Goal: Task Accomplishment & Management: Complete application form

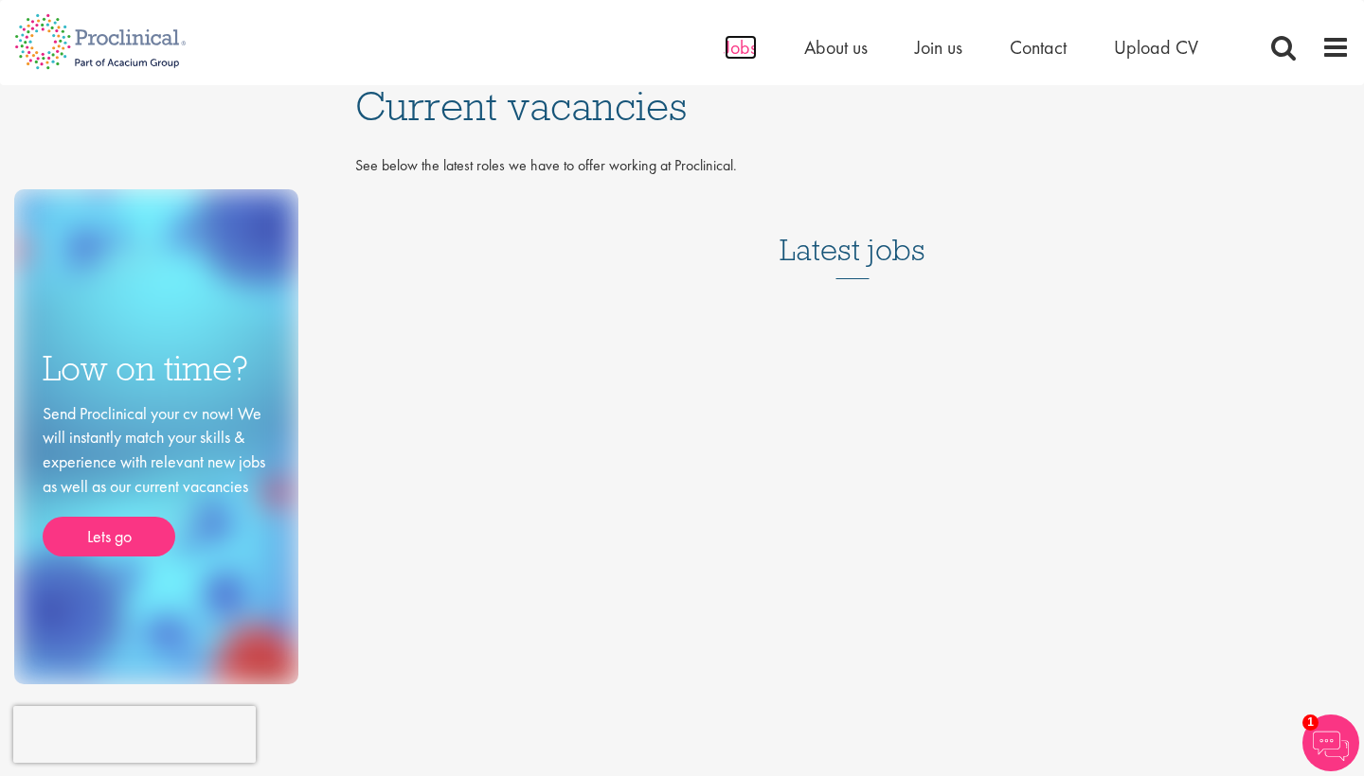
click at [726, 45] on span "Jobs" at bounding box center [740, 47] width 32 height 25
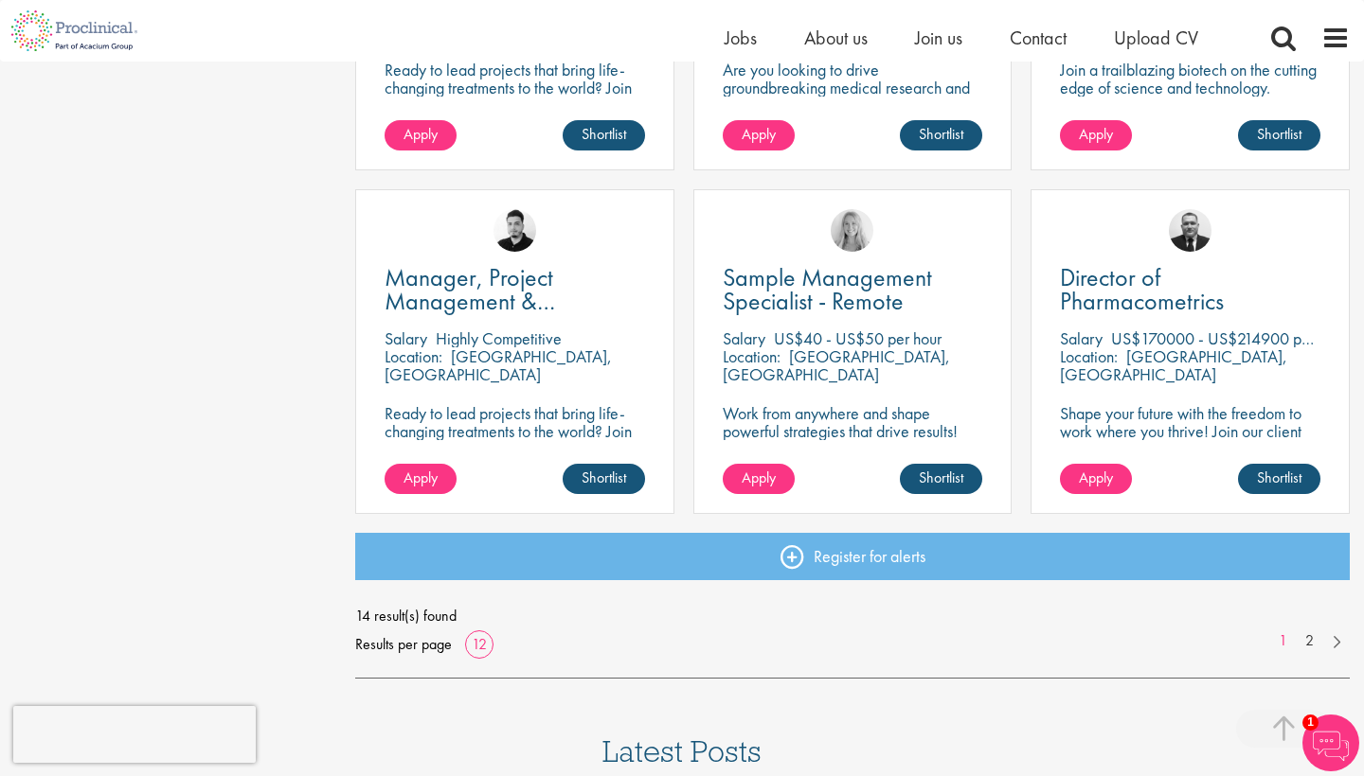
scroll to position [1269, 0]
click at [1306, 628] on span "14 result(s) found" at bounding box center [852, 616] width 994 height 28
click at [1312, 644] on link "2" at bounding box center [1308, 642] width 27 height 22
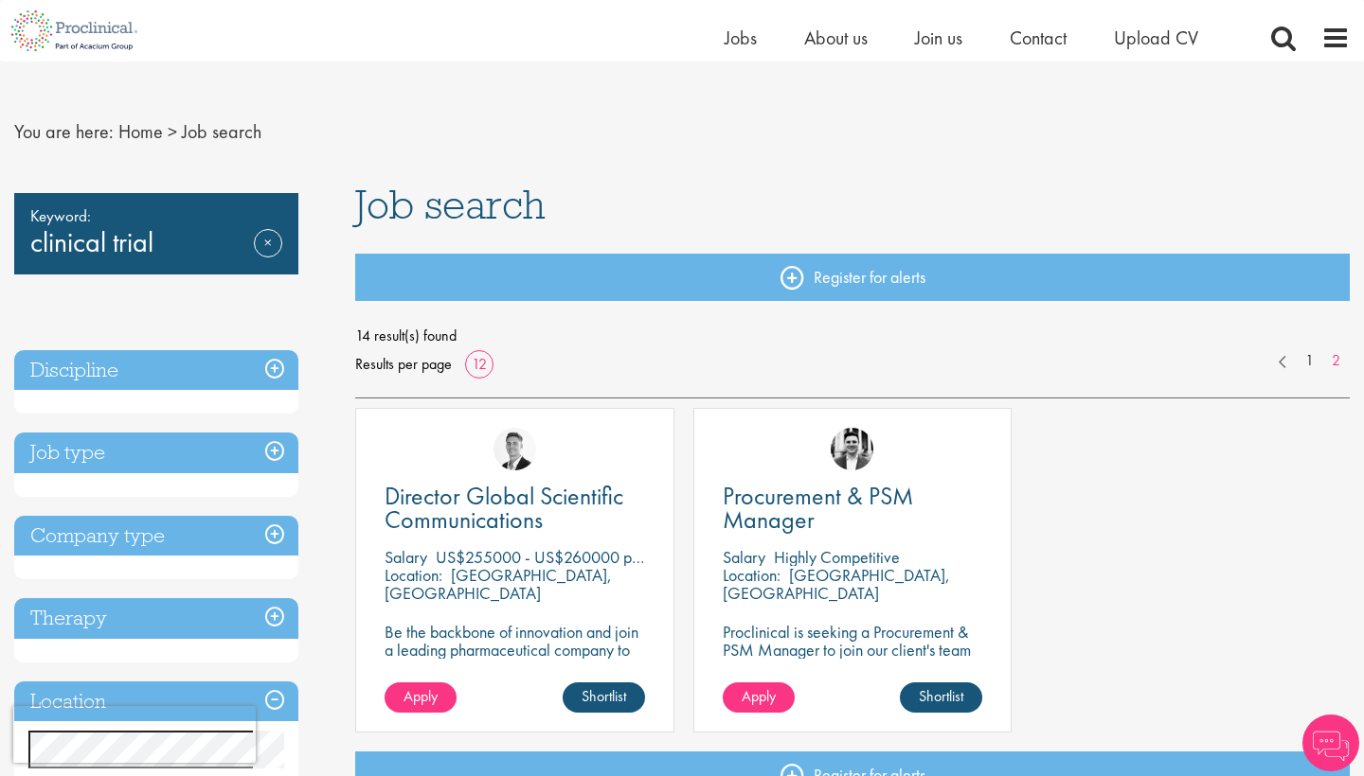
scroll to position [14, 0]
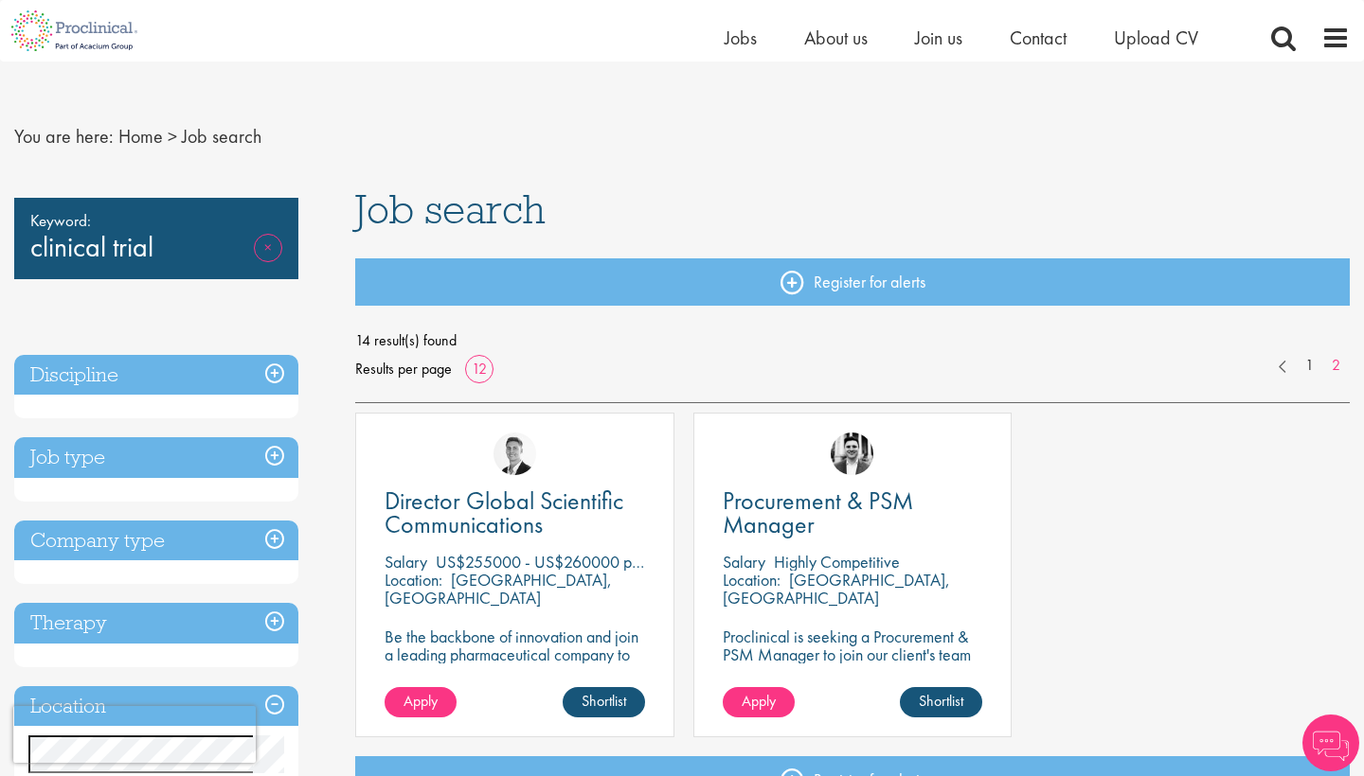
click at [264, 245] on link "Remove" at bounding box center [268, 261] width 28 height 55
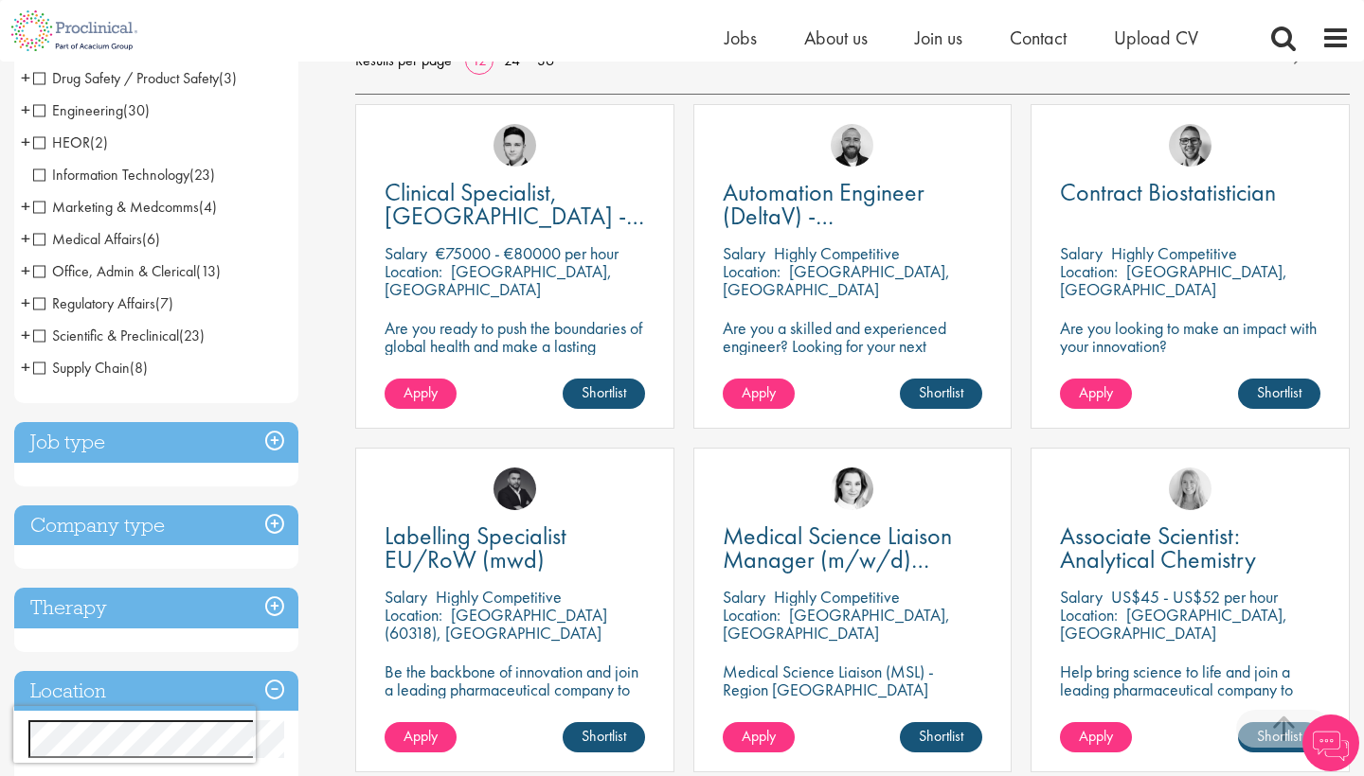
scroll to position [325, 0]
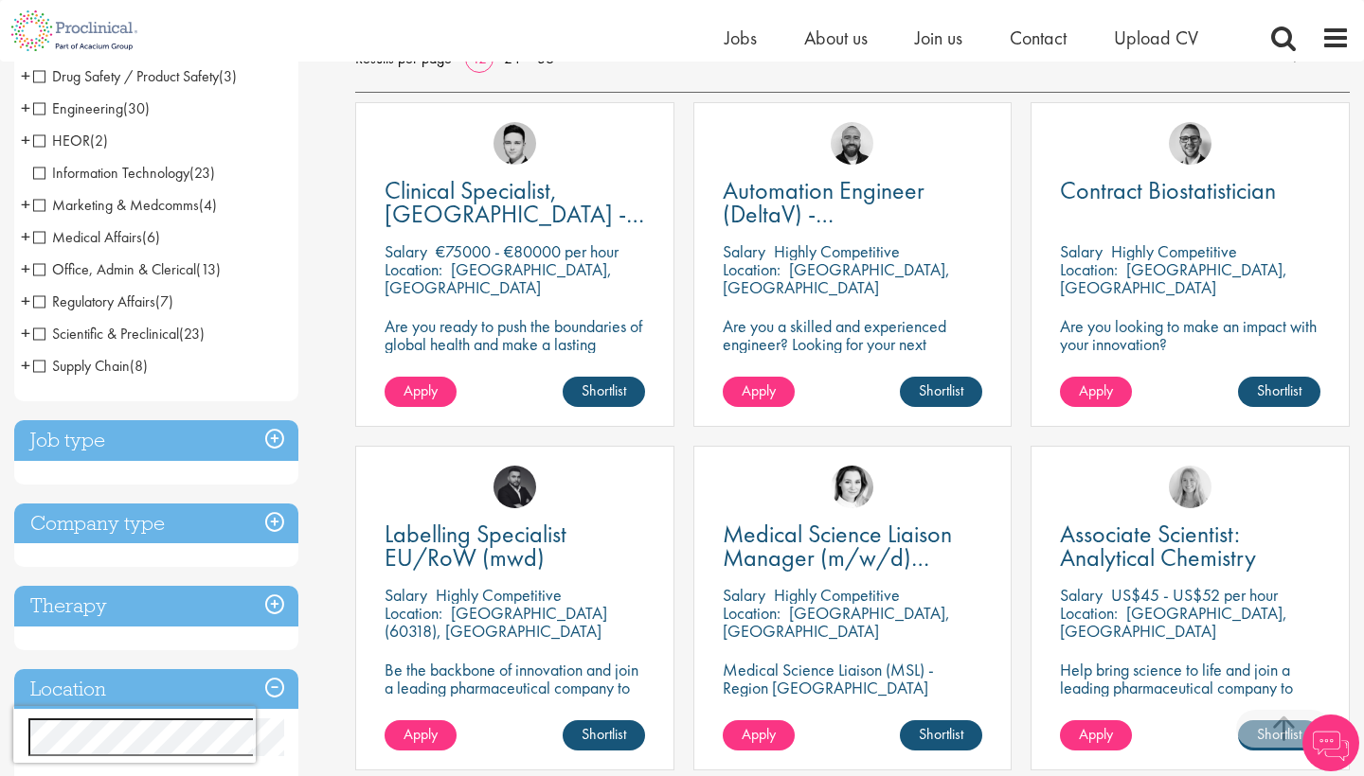
click at [230, 454] on h3 "Job type" at bounding box center [156, 440] width 284 height 41
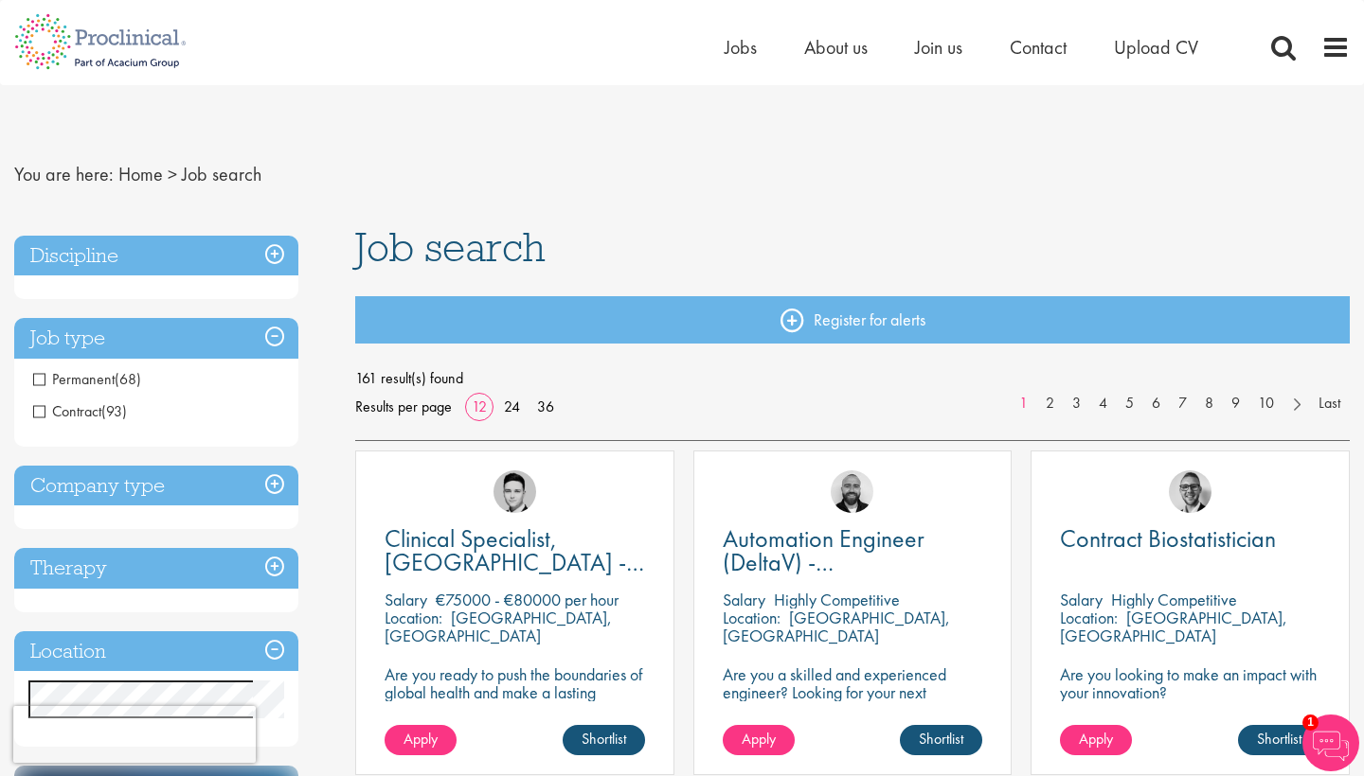
scroll to position [0, 0]
click at [33, 406] on span "Contract" at bounding box center [67, 412] width 68 height 20
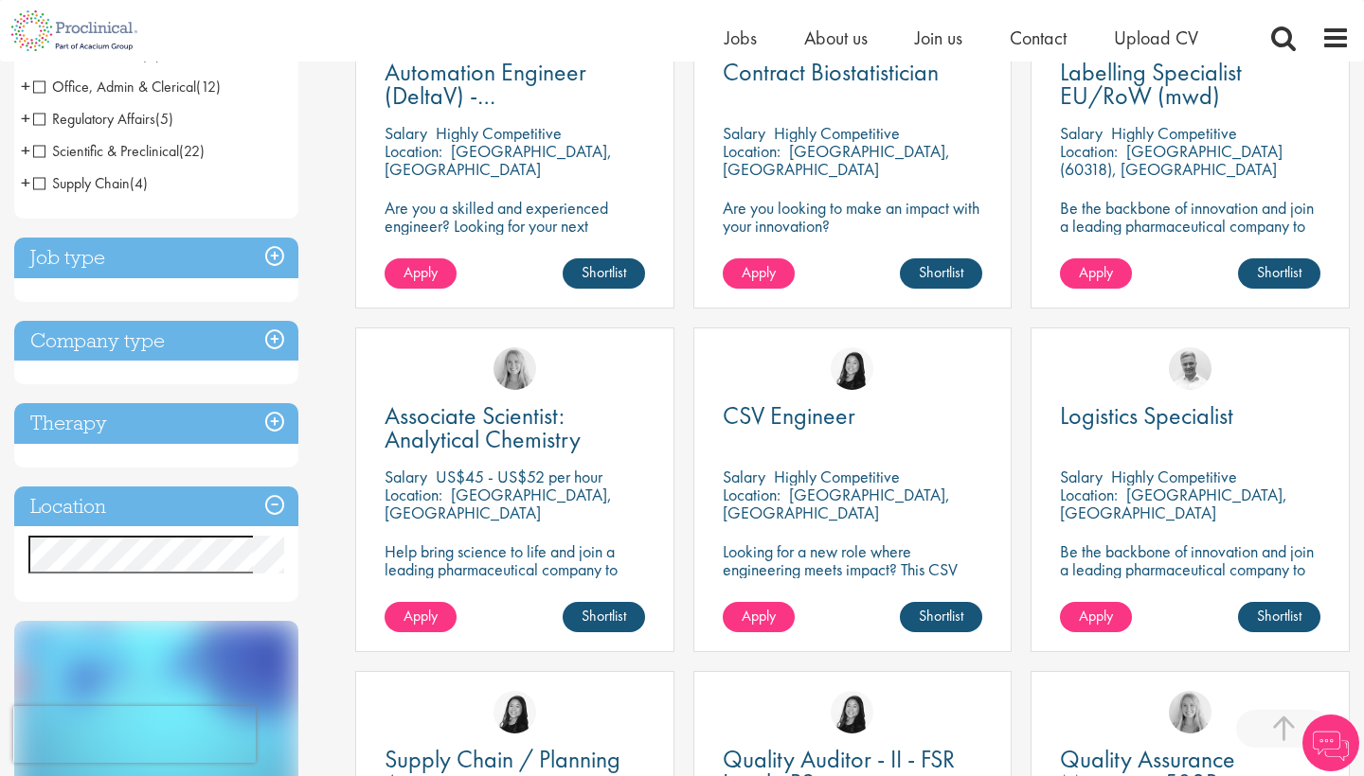
scroll to position [475, 0]
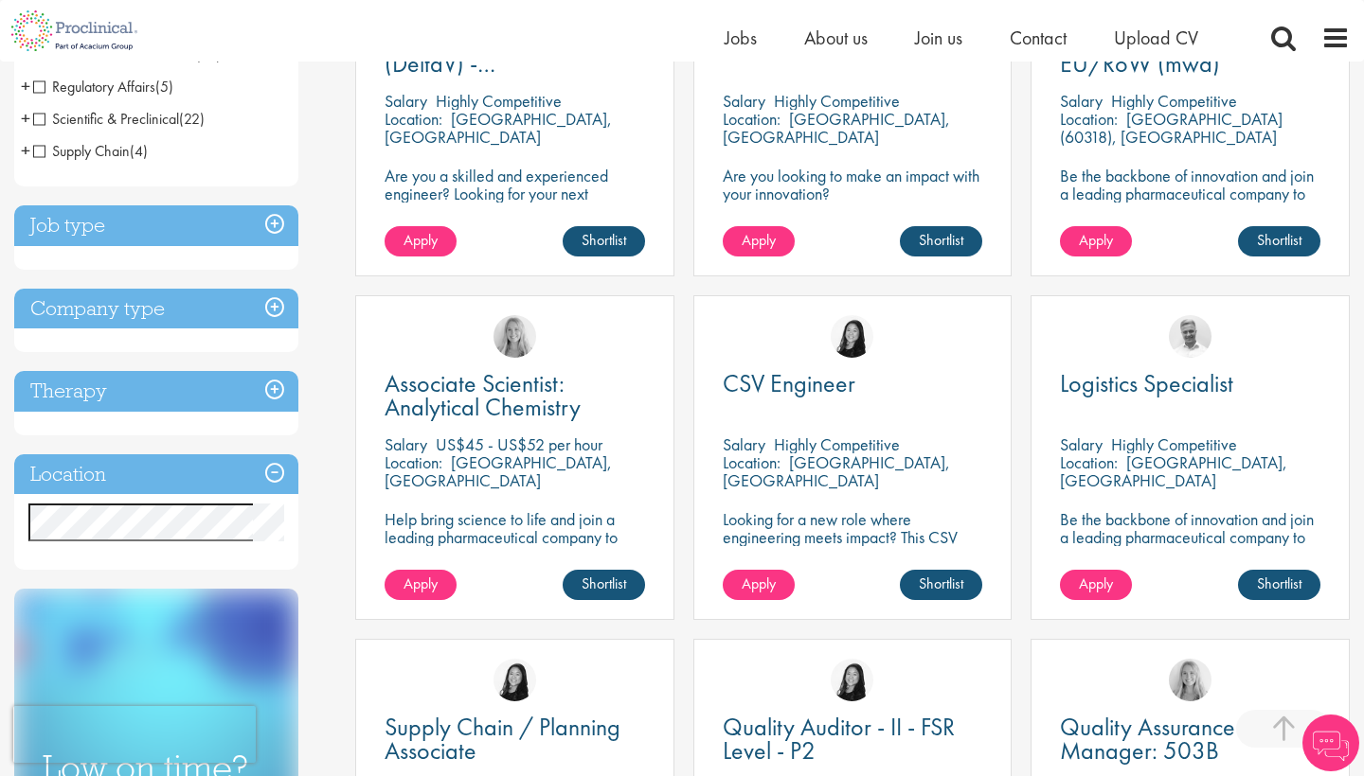
click at [134, 473] on h3 "Location" at bounding box center [156, 475] width 284 height 41
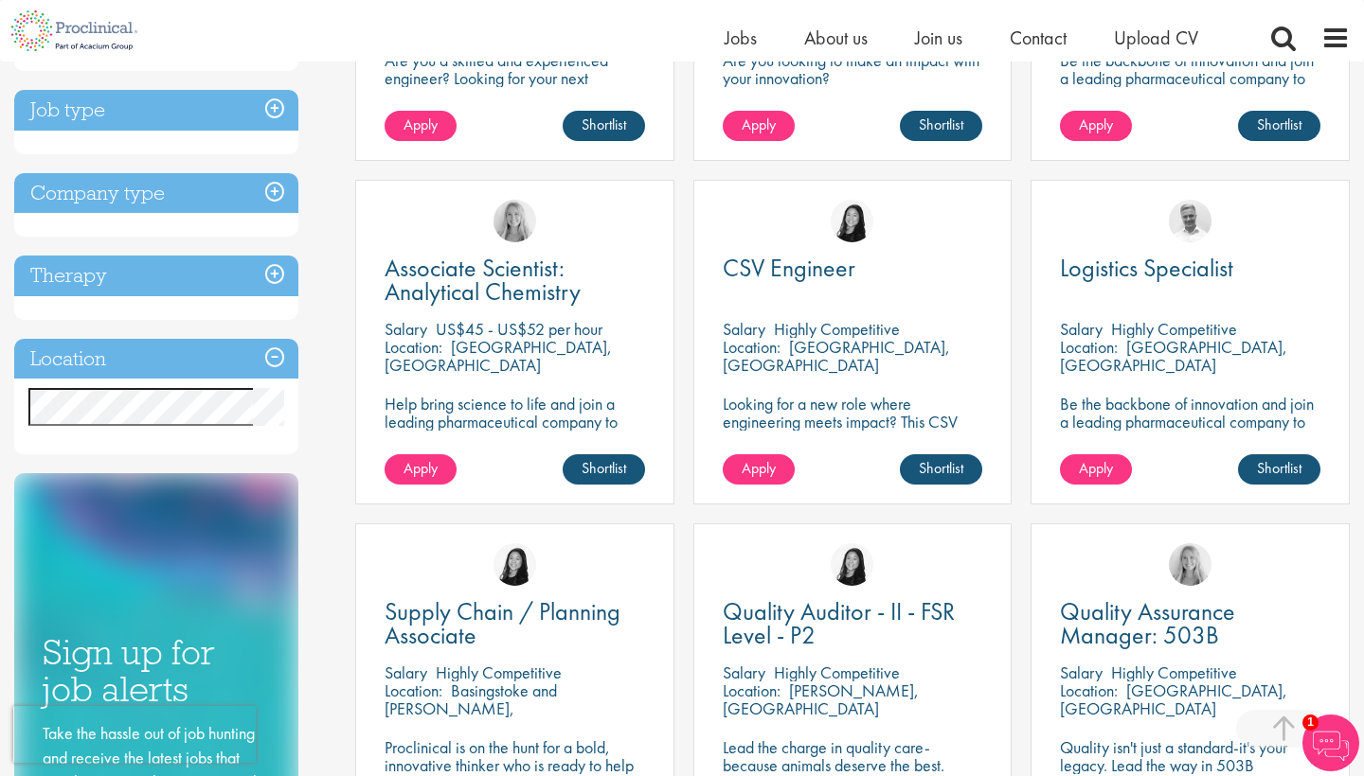
scroll to position [603, 0]
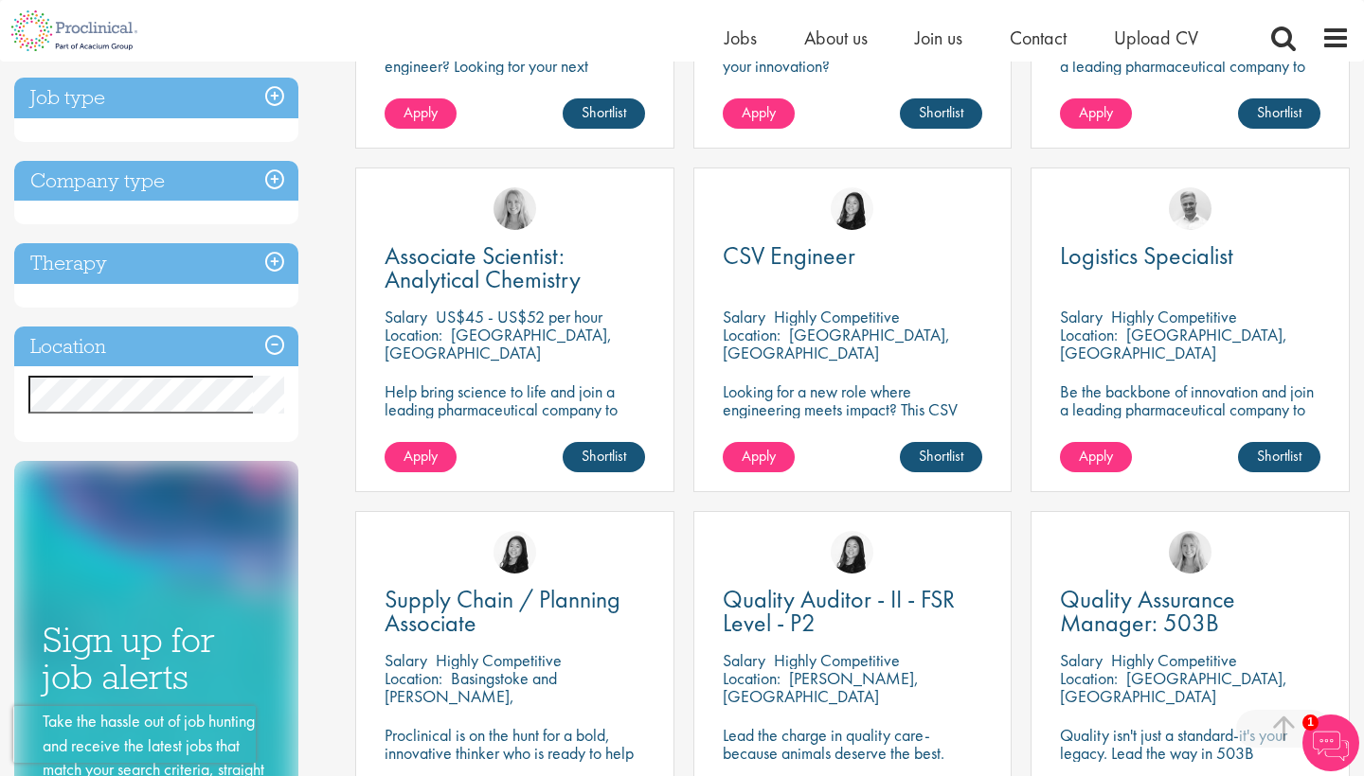
click at [263, 91] on h3 "Job type" at bounding box center [156, 98] width 284 height 41
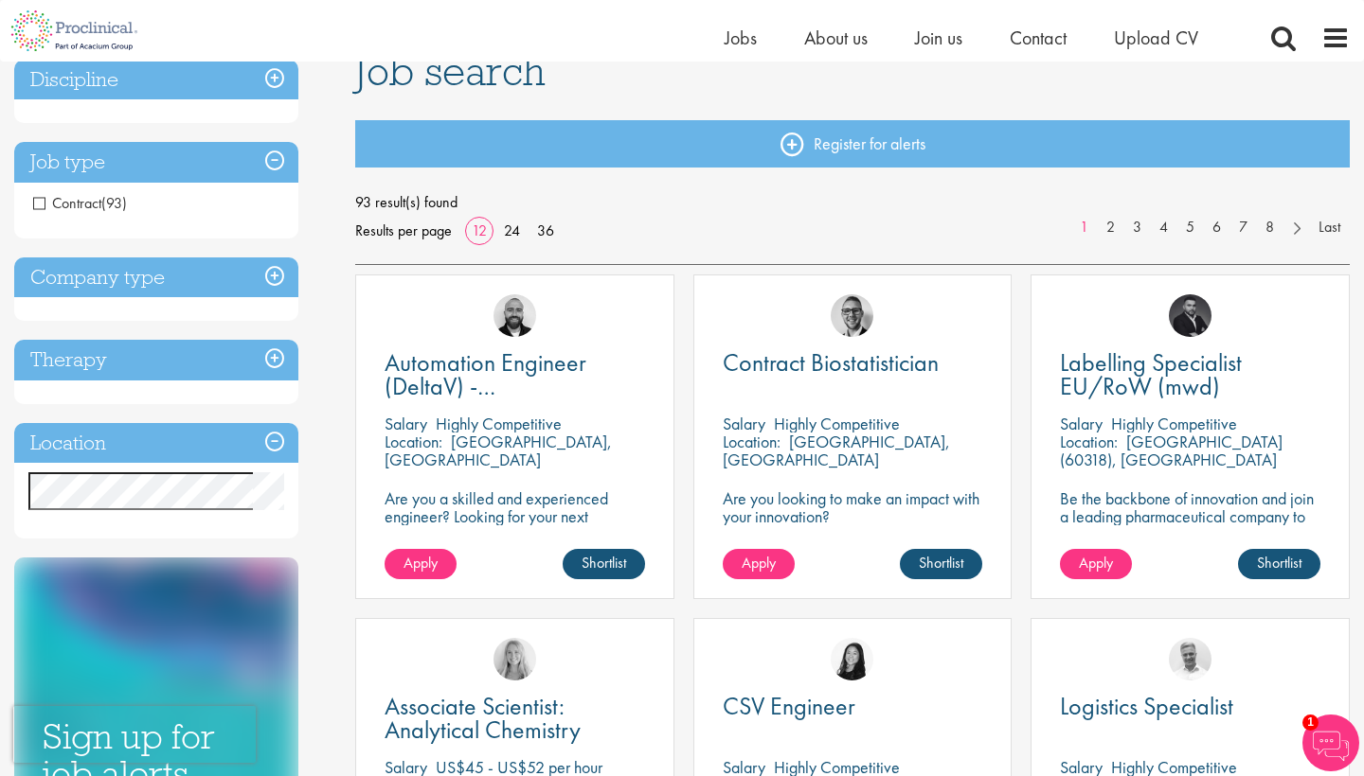
scroll to position [149, 0]
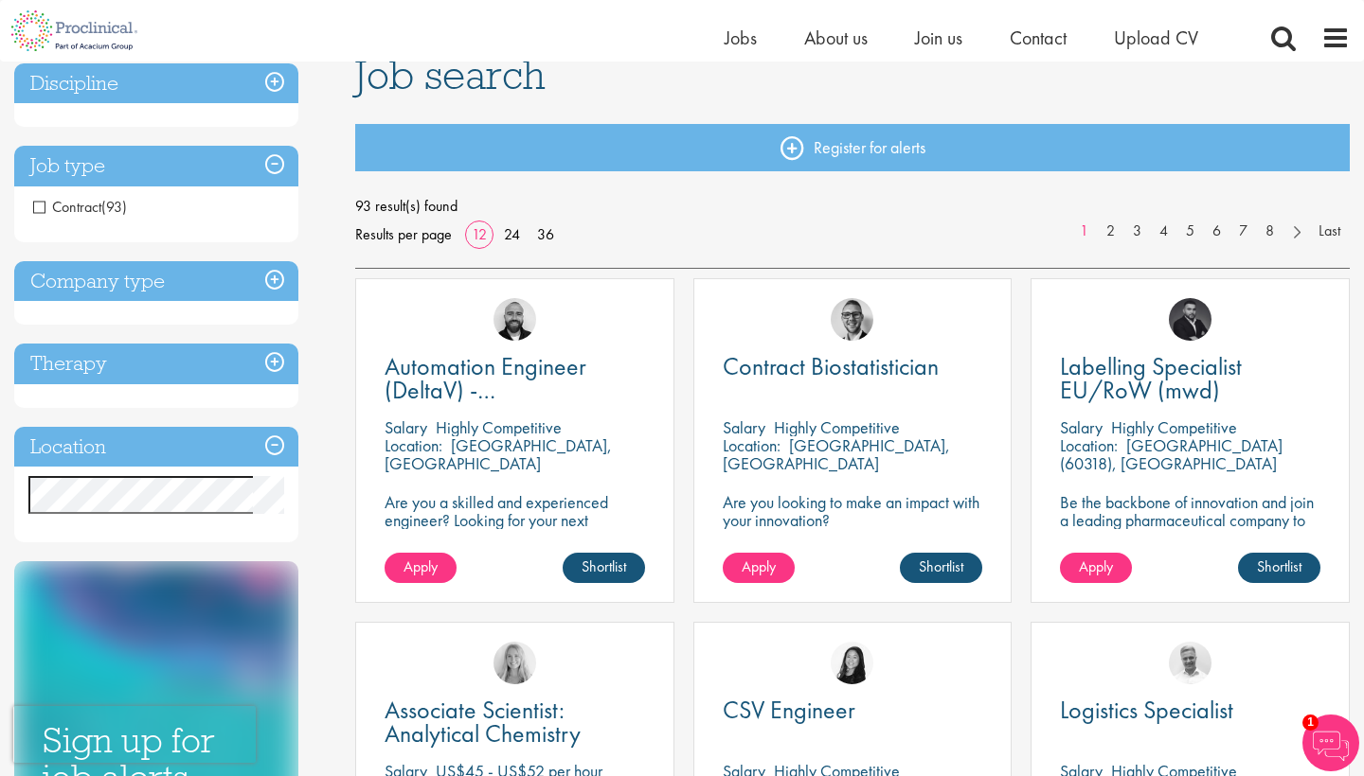
click at [281, 280] on h3 "Company type" at bounding box center [156, 281] width 284 height 41
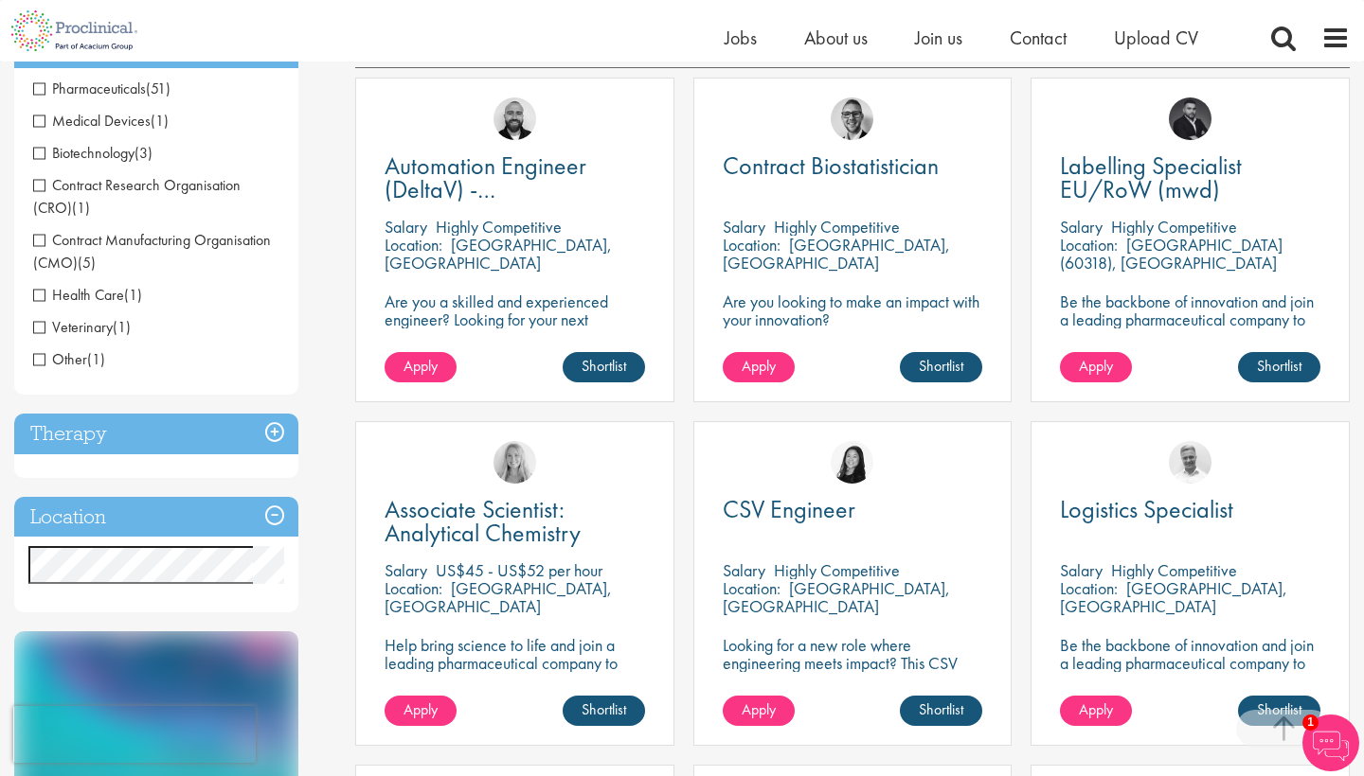
scroll to position [350, 0]
click at [275, 438] on h3 "Therapy" at bounding box center [156, 433] width 284 height 41
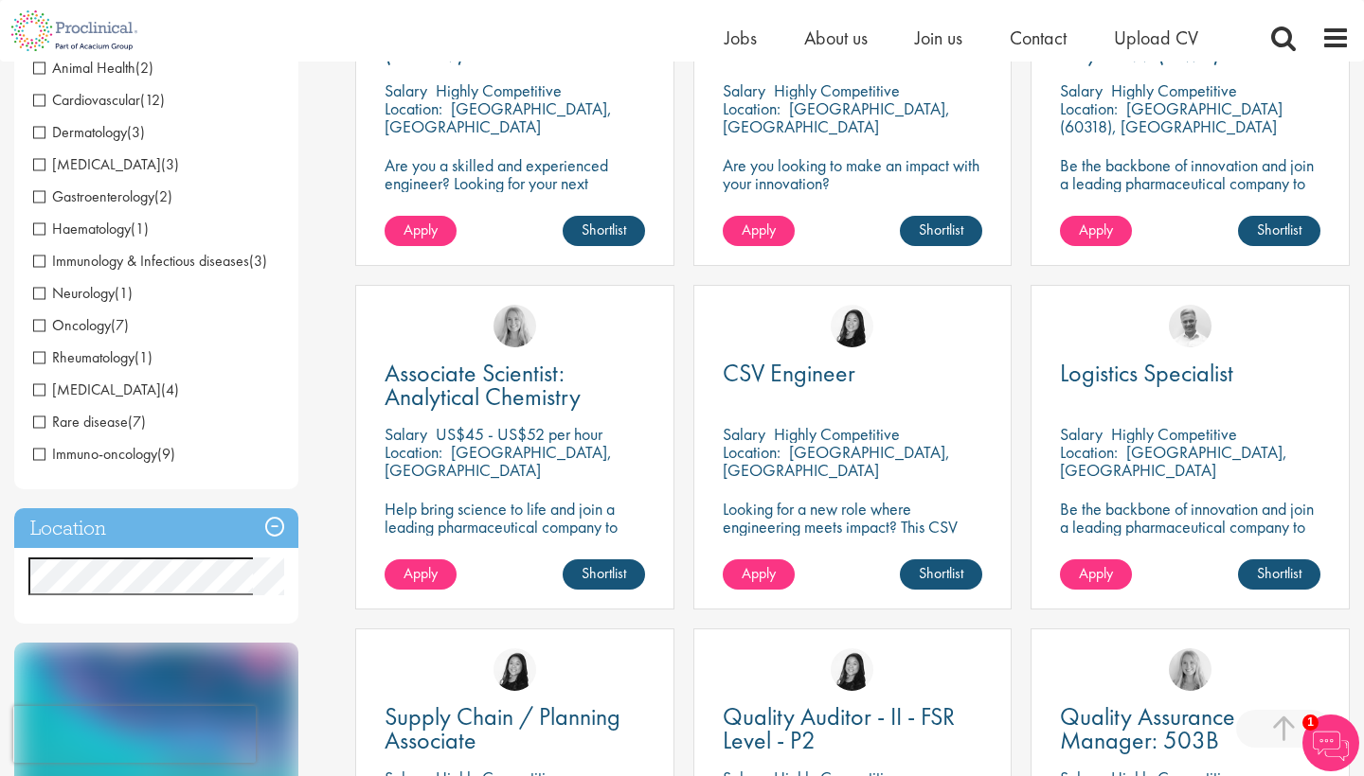
scroll to position [492, 0]
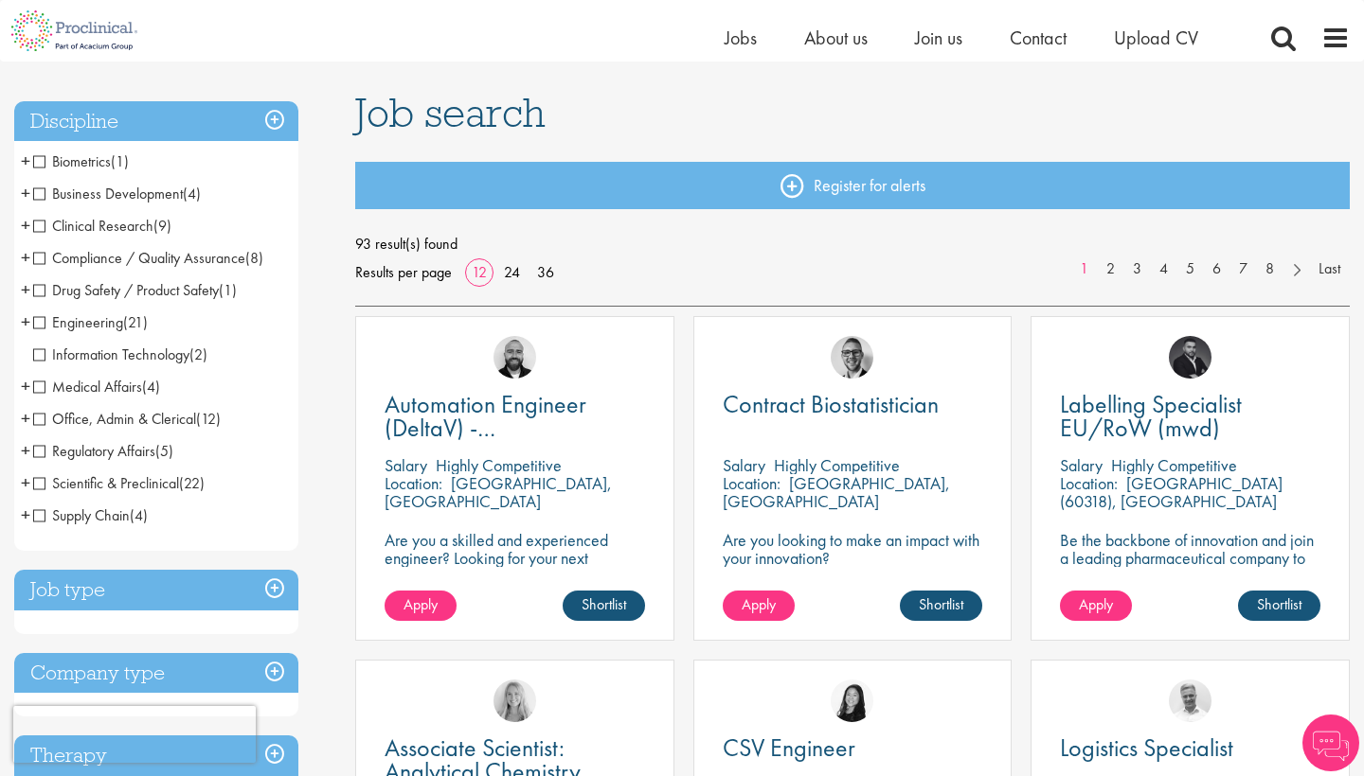
scroll to position [106, 0]
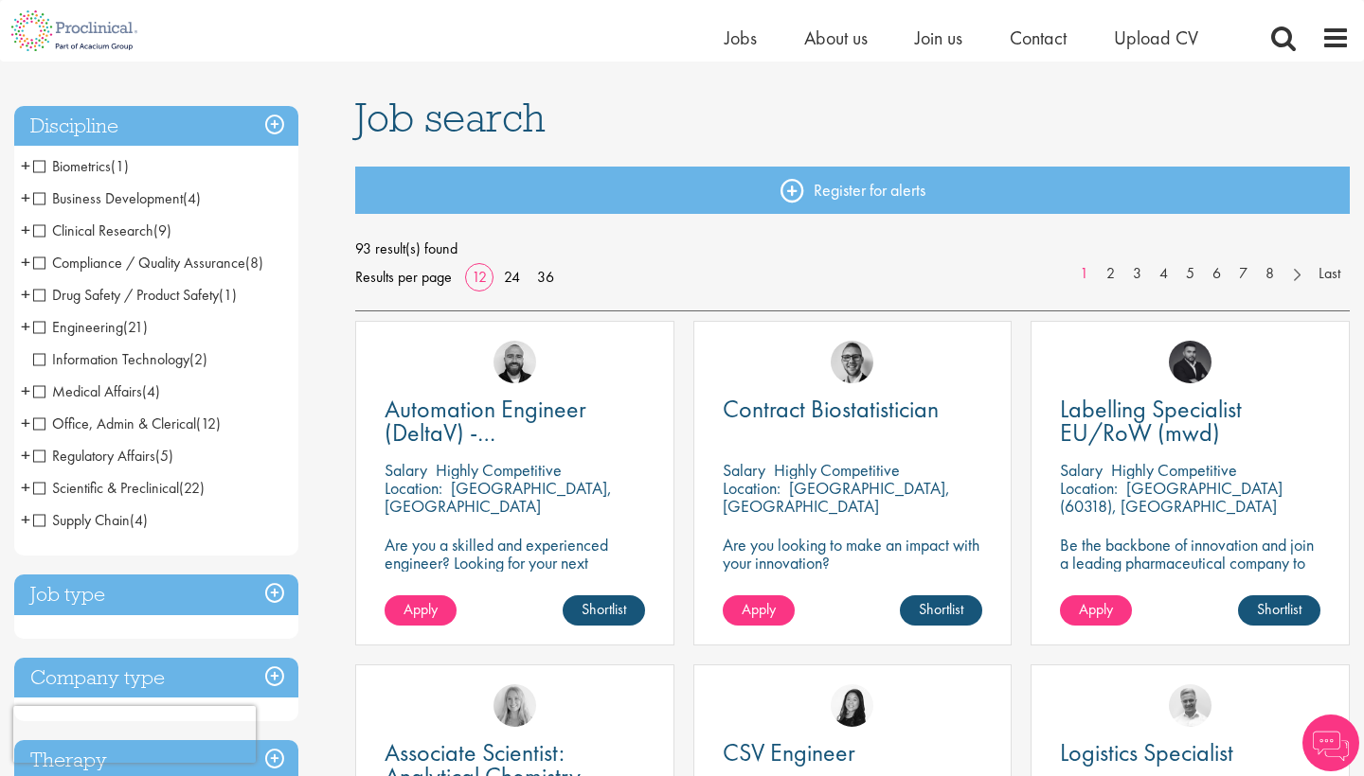
click at [44, 230] on span "Clinical Research" at bounding box center [93, 231] width 120 height 20
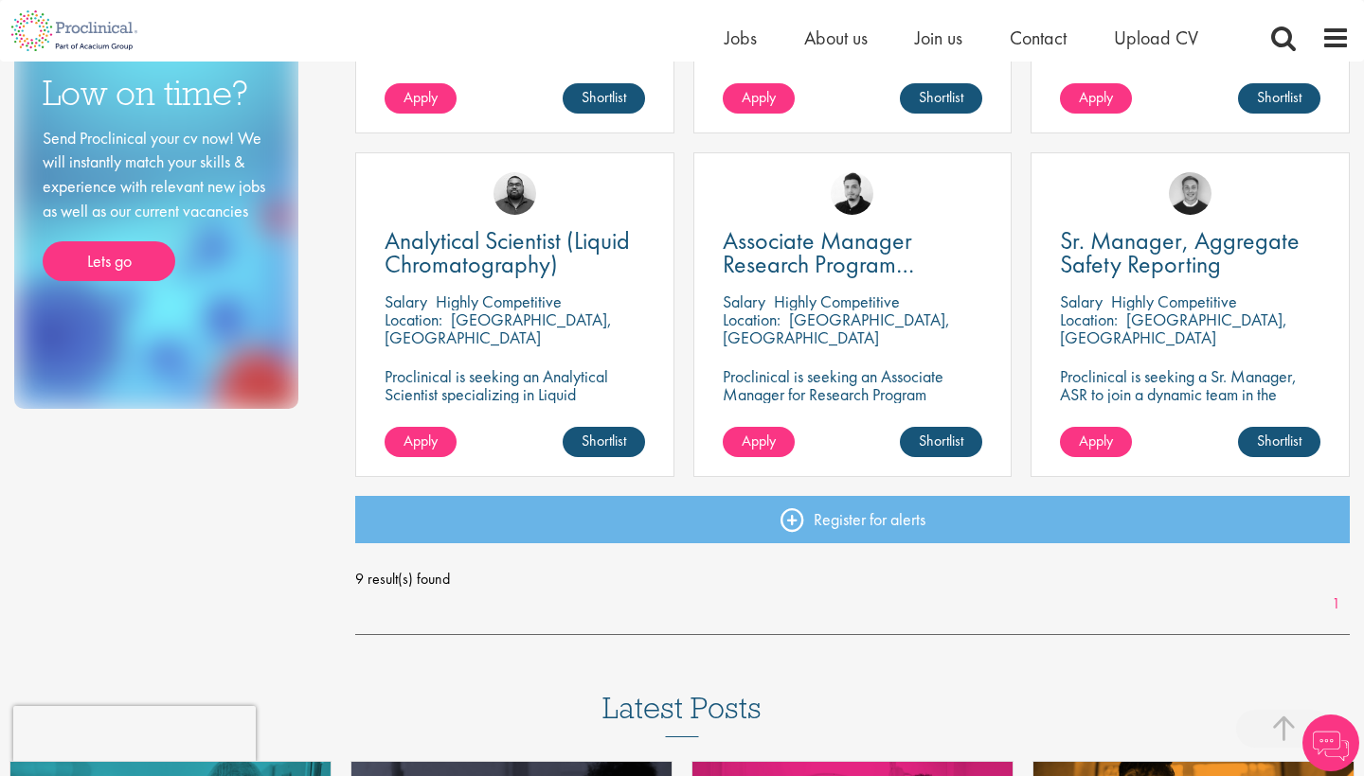
scroll to position [964, 0]
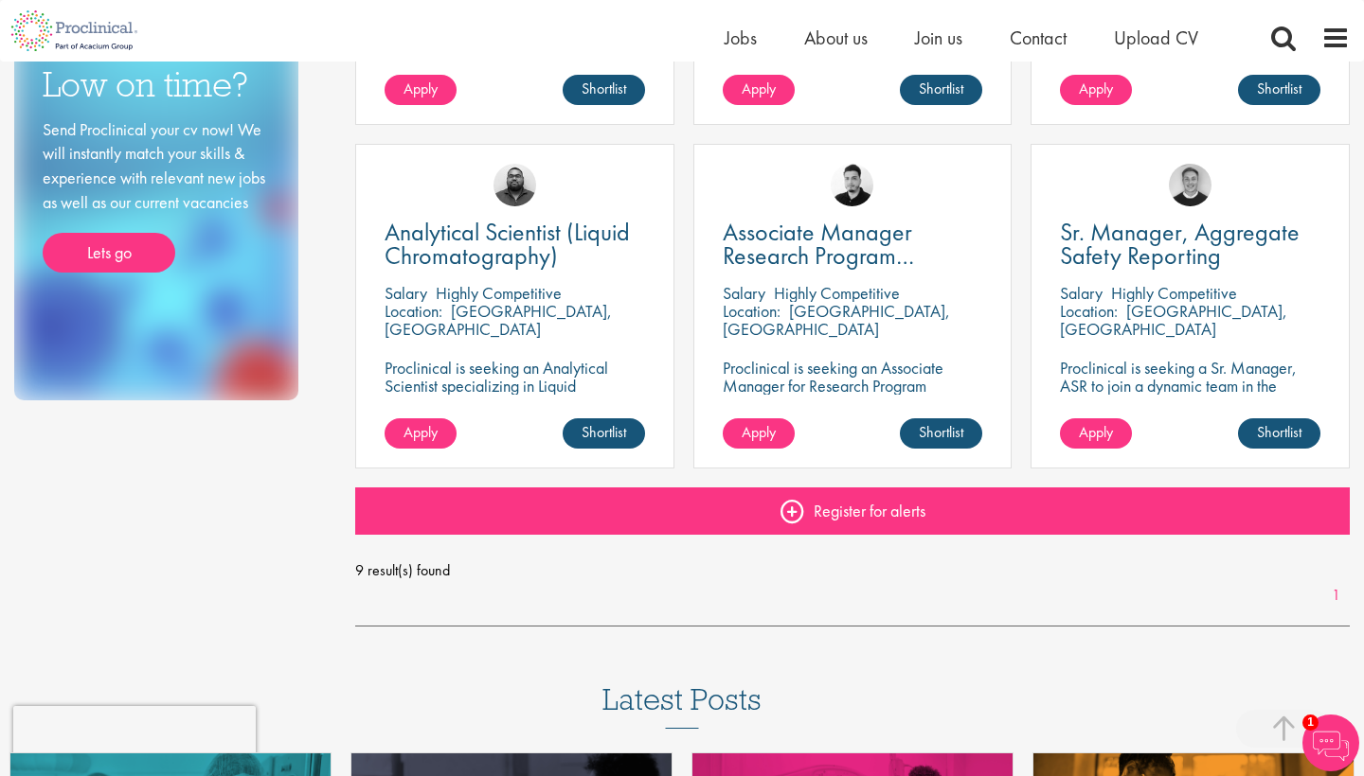
click at [806, 513] on link "Register for alerts" at bounding box center [852, 511] width 994 height 47
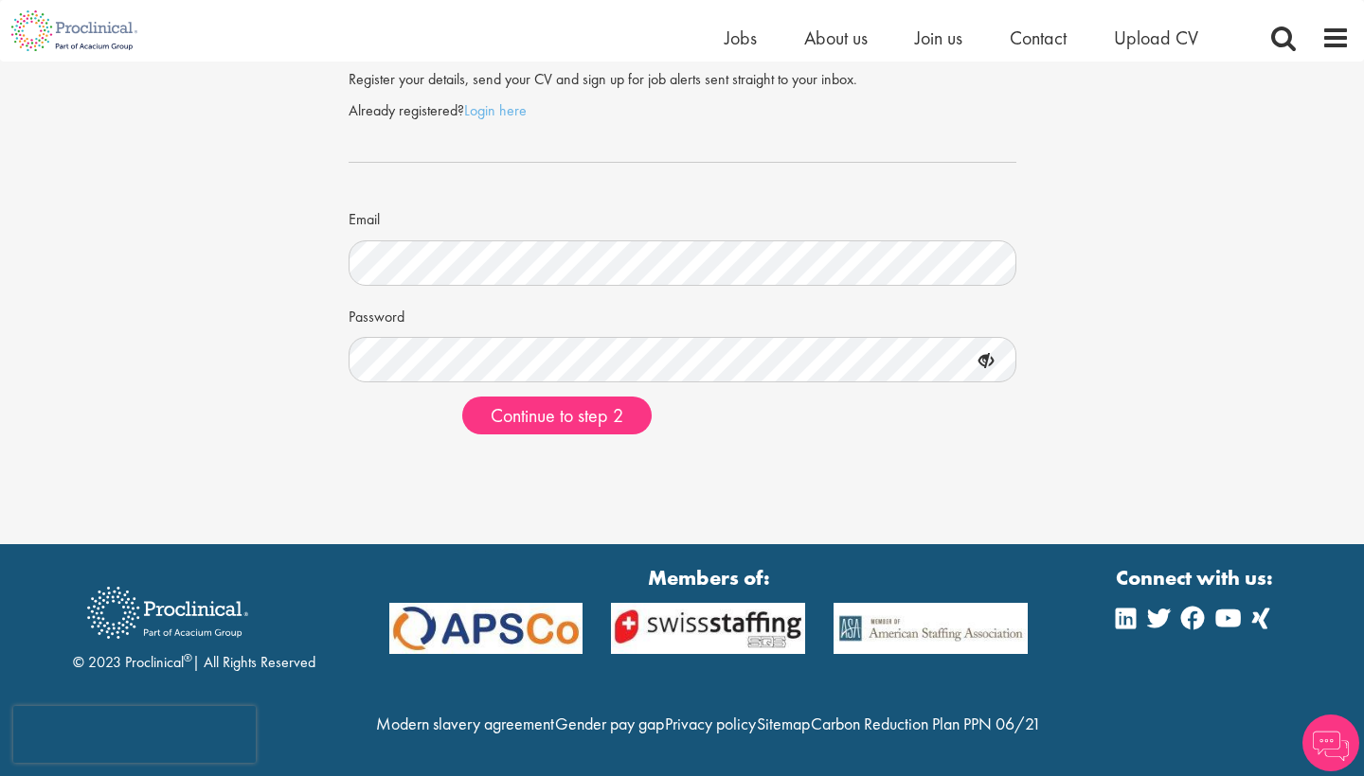
scroll to position [63, 0]
